Goal: Task Accomplishment & Management: Manage account settings

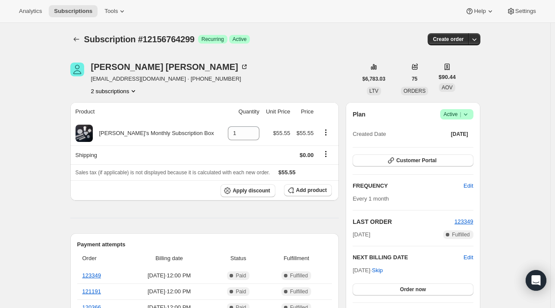
click at [470, 115] on icon at bounding box center [466, 114] width 9 height 9
click at [464, 146] on span "Cancel subscription" at bounding box center [459, 145] width 49 height 6
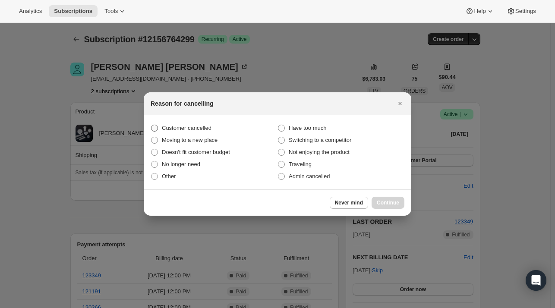
click at [153, 127] on span ":rbj:" at bounding box center [154, 128] width 7 height 7
click at [152, 125] on input "Customer cancelled" at bounding box center [151, 125] width 0 height 0
radio input "true"
click at [347, 203] on span "Never mind" at bounding box center [349, 202] width 28 height 7
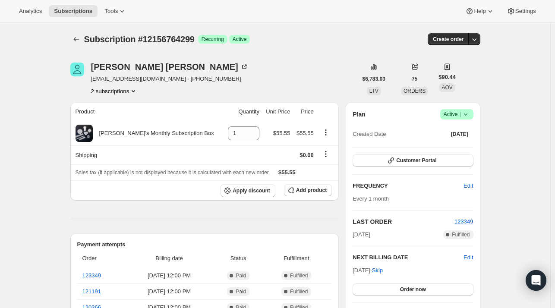
click at [467, 114] on icon at bounding box center [465, 115] width 3 height 2
click at [471, 145] on span "Cancel subscription" at bounding box center [459, 145] width 49 height 6
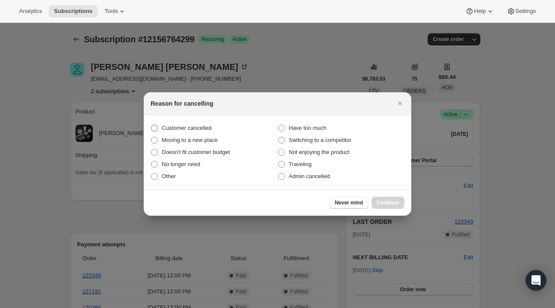
click at [153, 128] on span ":rbj:" at bounding box center [154, 128] width 7 height 7
click at [152, 125] on input "Customer cancelled" at bounding box center [151, 125] width 0 height 0
radio input "true"
click at [390, 201] on span "Continue" at bounding box center [388, 202] width 22 height 7
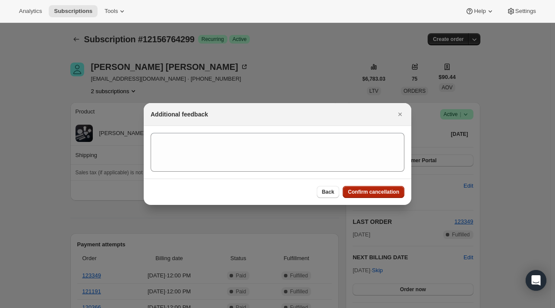
click at [371, 196] on button "Confirm cancellation" at bounding box center [374, 192] width 62 height 12
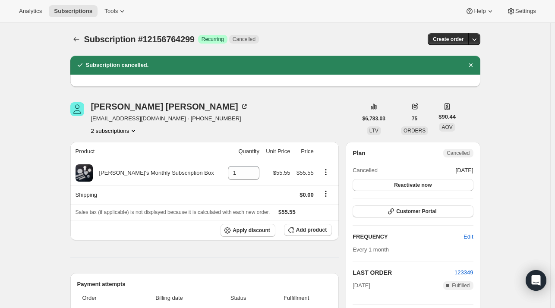
click at [123, 132] on button "2 subscriptions" at bounding box center [114, 131] width 47 height 9
click at [108, 161] on span "46785986699" at bounding box center [104, 161] width 35 height 6
